Goal: Task Accomplishment & Management: Use online tool/utility

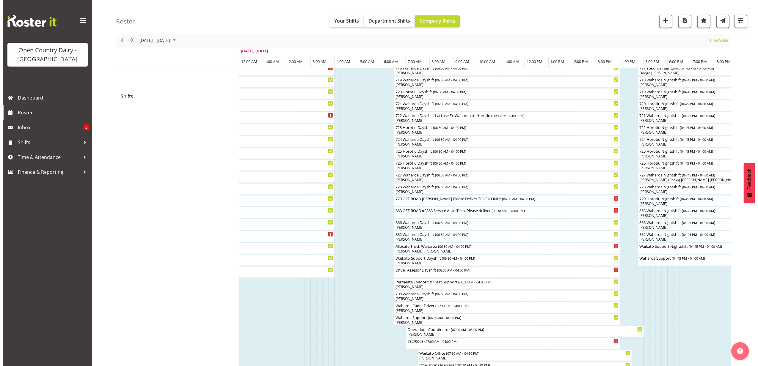
scroll to position [317, 0]
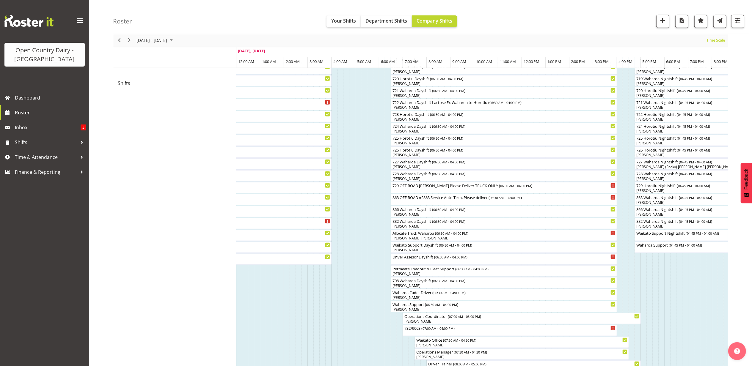
click at [0, 0] on div at bounding box center [0, 0] width 0 height 0
click at [410, 177] on div "[PERSON_NAME]" at bounding box center [504, 178] width 224 height 5
click at [0, 0] on div at bounding box center [0, 0] width 0 height 0
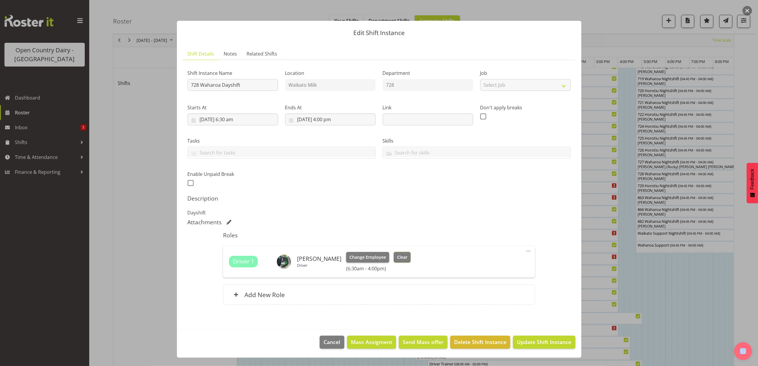
click at [399, 256] on span "Clear" at bounding box center [402, 257] width 10 height 7
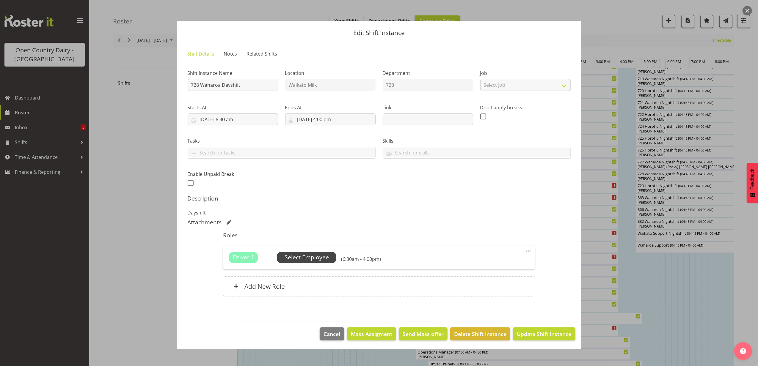
click at [296, 258] on span "Select Employee" at bounding box center [306, 257] width 44 height 9
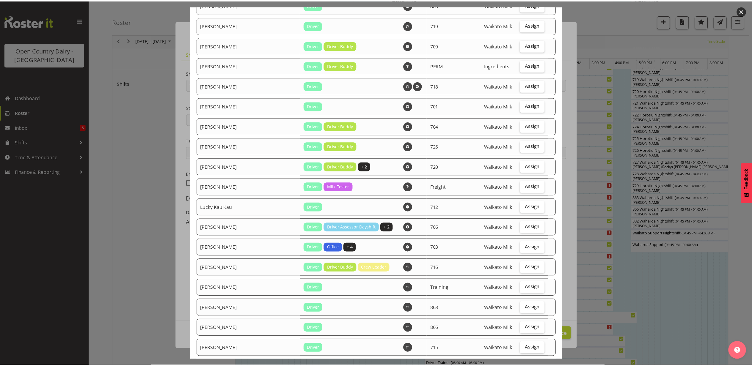
scroll to position [913, 0]
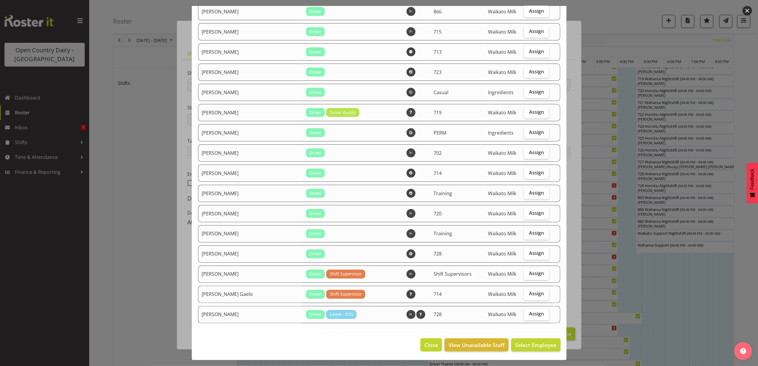
click at [427, 344] on span "Close" at bounding box center [431, 345] width 14 height 8
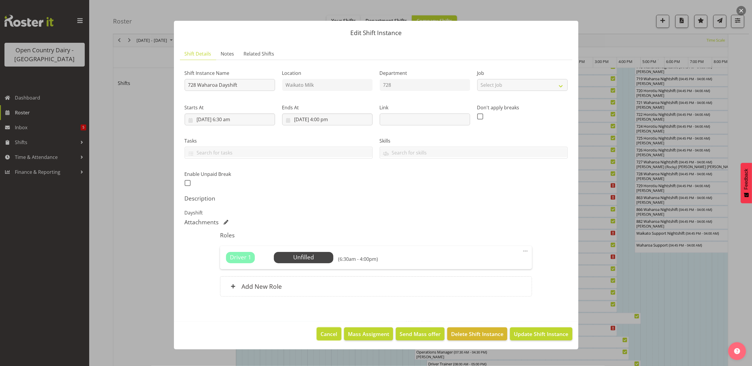
click at [329, 337] on span "Cancel" at bounding box center [329, 334] width 17 height 8
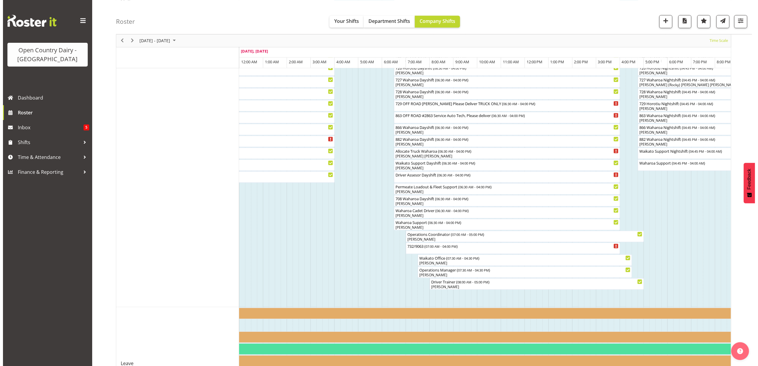
scroll to position [363, 0]
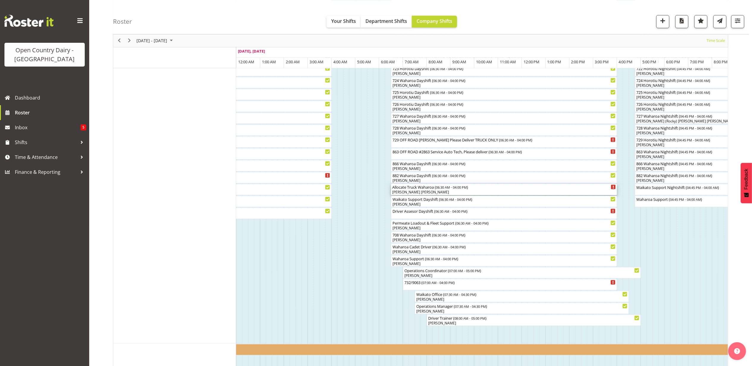
click at [406, 194] on div "[PERSON_NAME] [PERSON_NAME]" at bounding box center [504, 192] width 224 height 5
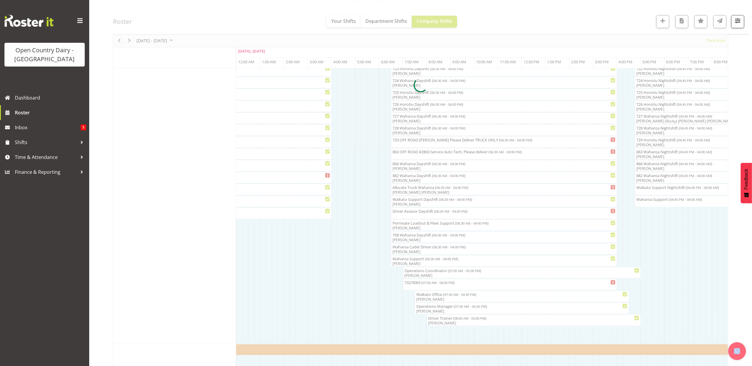
click at [406, 194] on div at bounding box center [420, 86] width 615 height 778
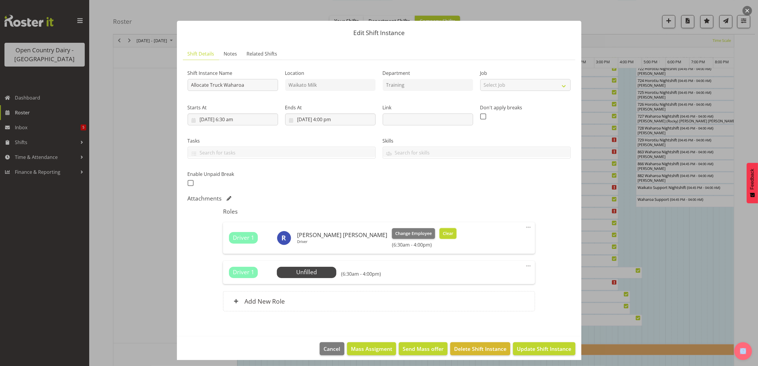
click at [439, 231] on button "Clear" at bounding box center [447, 233] width 17 height 11
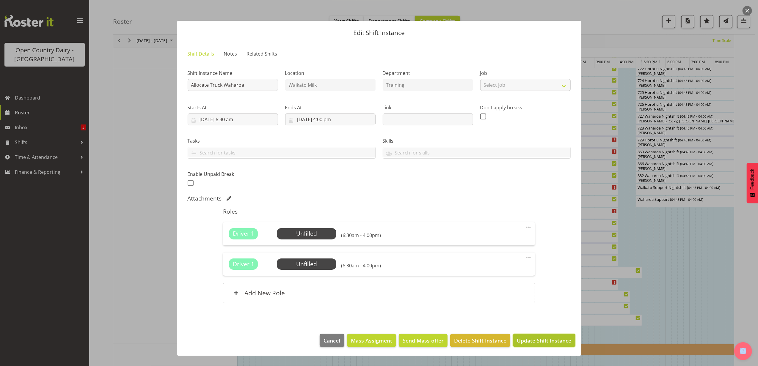
click at [525, 345] on button "Update Shift Instance" at bounding box center [544, 340] width 62 height 13
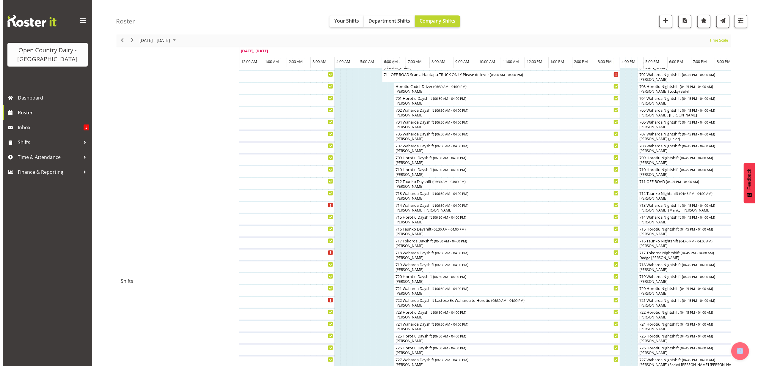
scroll to position [317, 0]
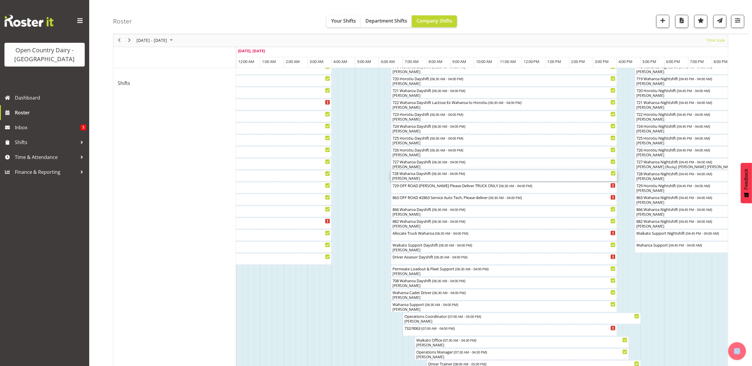
click at [400, 177] on div "[PERSON_NAME]" at bounding box center [504, 178] width 224 height 5
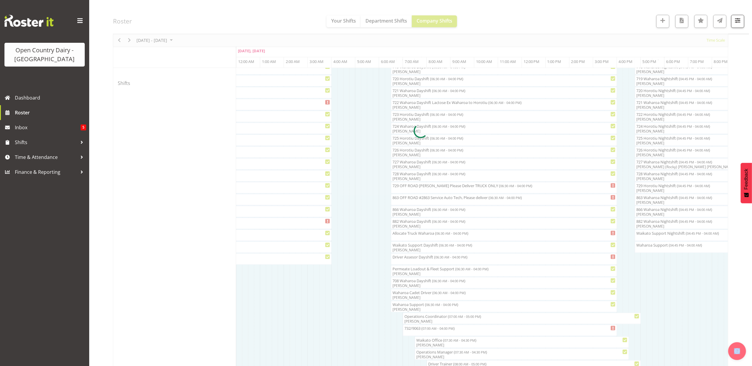
click at [400, 177] on div at bounding box center [420, 131] width 615 height 778
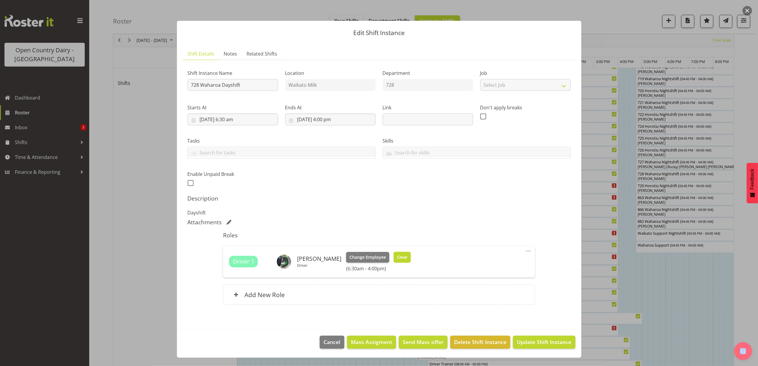
click at [397, 256] on span "Clear" at bounding box center [402, 257] width 10 height 7
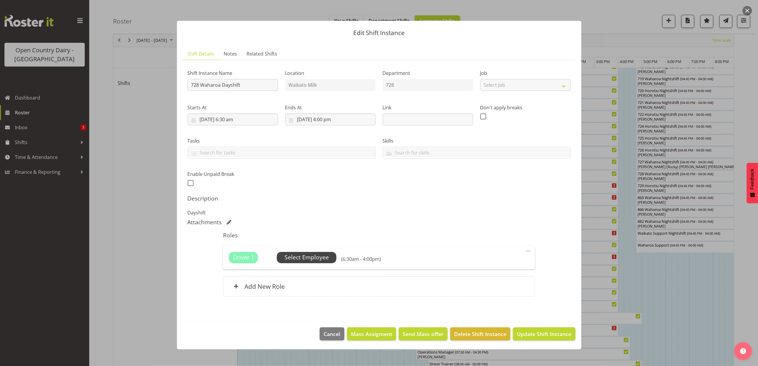
click at [319, 255] on span "Select Employee" at bounding box center [306, 257] width 44 height 9
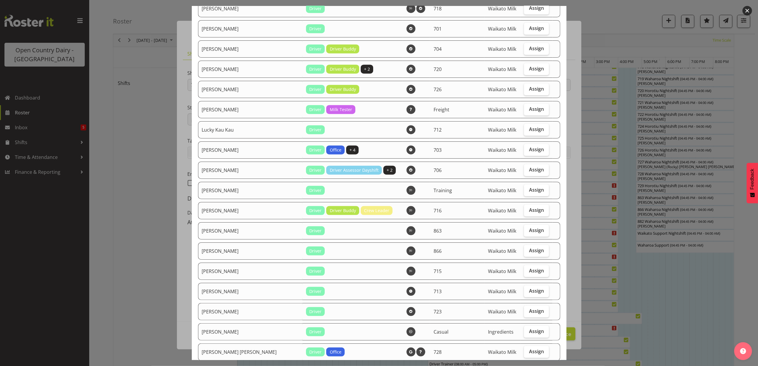
scroll to position [753, 0]
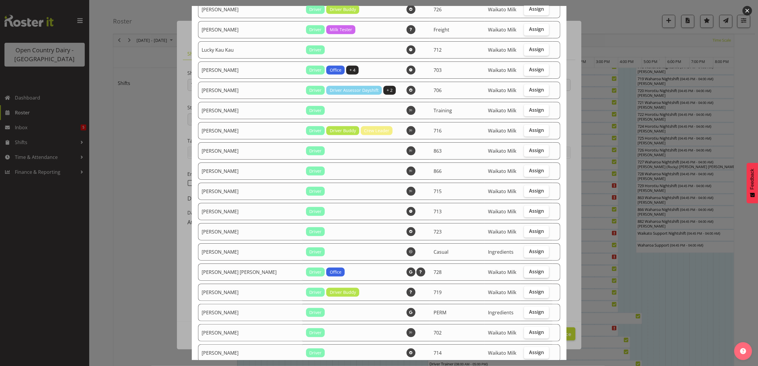
click at [530, 272] on span "Assign" at bounding box center [536, 272] width 15 height 6
click at [528, 272] on input "Assign" at bounding box center [526, 272] width 4 height 4
checkbox input "true"
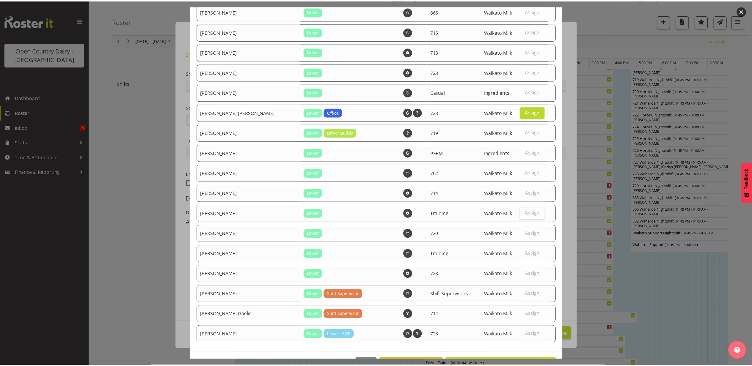
scroll to position [933, 0]
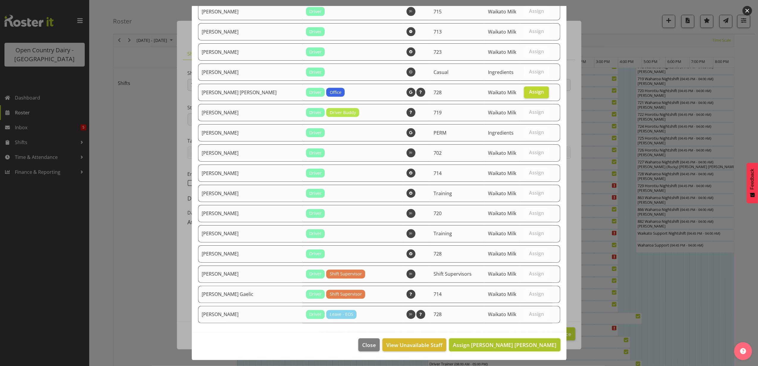
click at [528, 346] on span "Assign [PERSON_NAME] [PERSON_NAME]" at bounding box center [504, 345] width 103 height 7
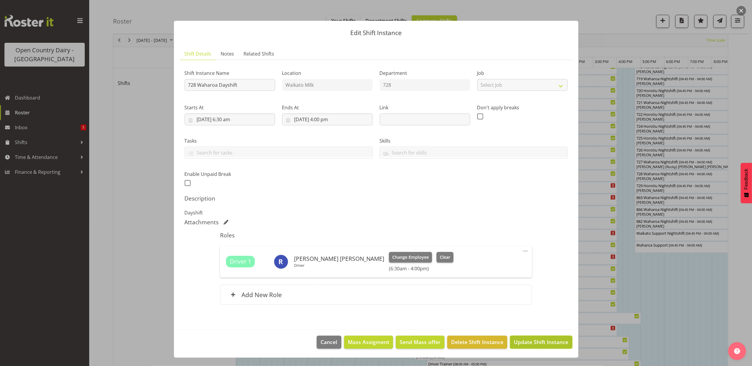
click at [526, 343] on span "Update Shift Instance" at bounding box center [541, 342] width 54 height 8
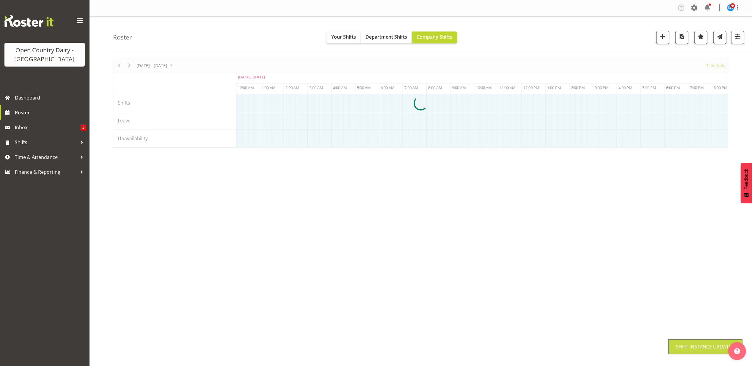
scroll to position [0, 0]
